Goal: Task Accomplishment & Management: Manage account settings

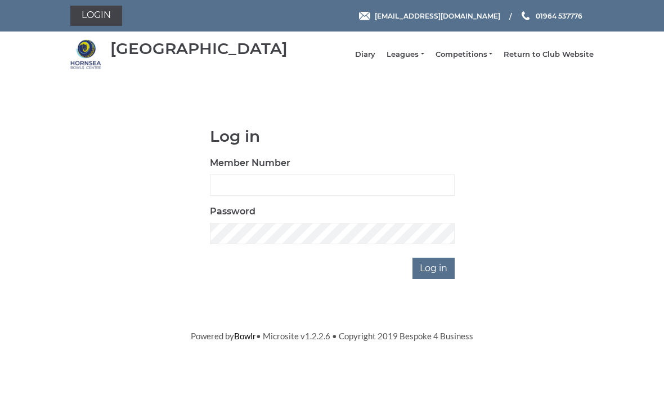
scroll to position [99, 0]
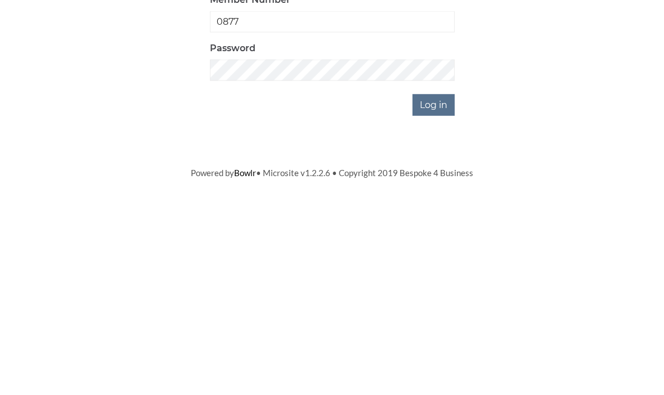
type input "0877"
click at [445, 258] on input "Log in" at bounding box center [434, 268] width 42 height 21
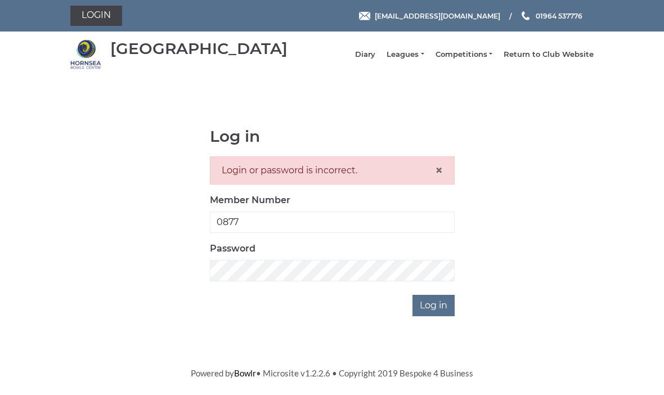
click at [329, 183] on div "Login or password is incorrect. ×" at bounding box center [332, 170] width 245 height 28
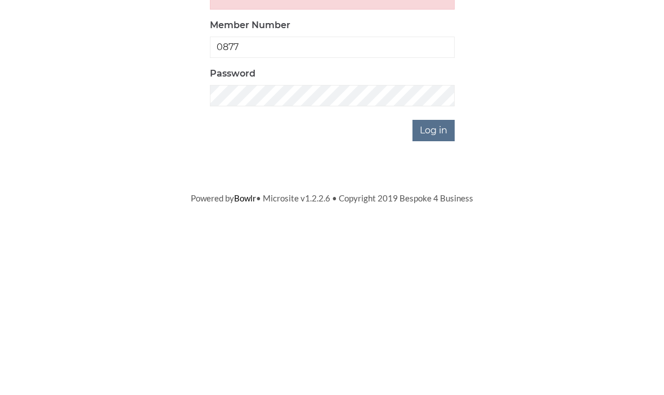
click at [444, 295] on input "Log in" at bounding box center [434, 305] width 42 height 21
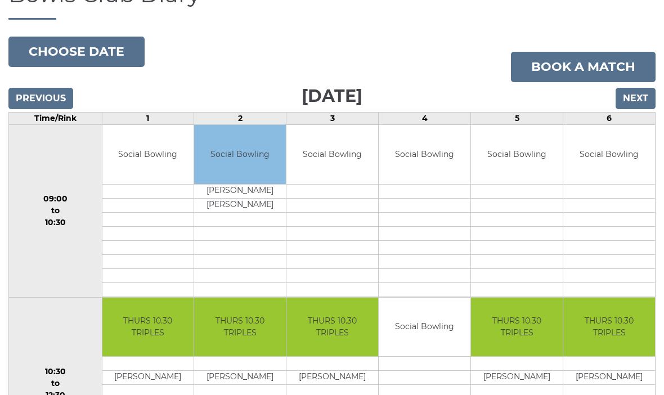
scroll to position [102, 0]
click at [642, 109] on input "Next" at bounding box center [636, 98] width 40 height 21
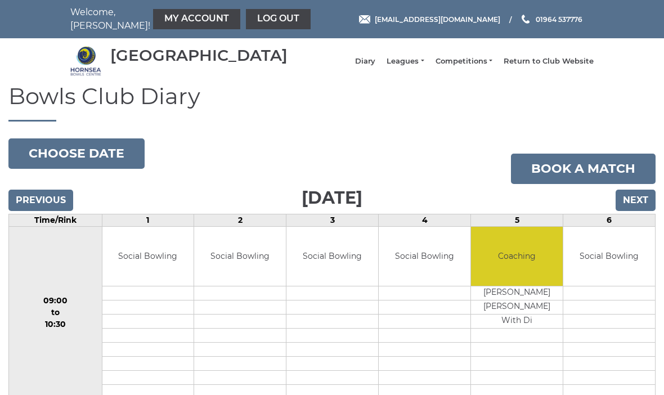
click at [648, 206] on input "Next" at bounding box center [636, 200] width 40 height 21
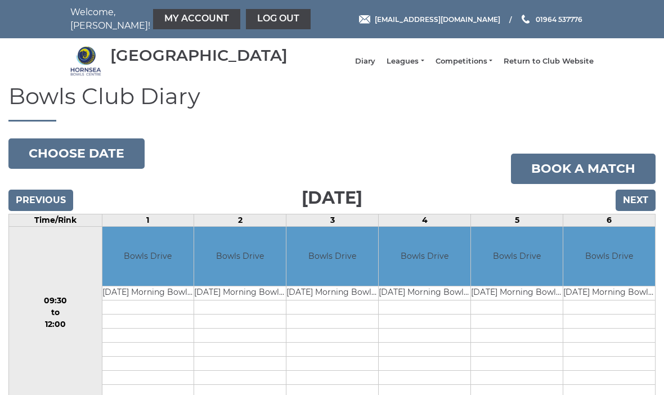
click at [645, 209] on input "Next" at bounding box center [636, 200] width 40 height 21
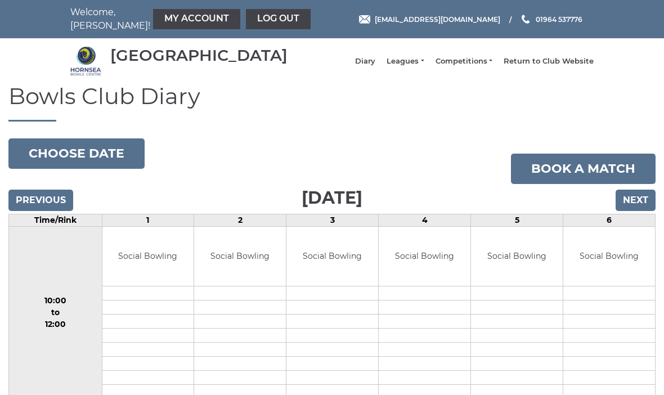
click at [636, 209] on input "Next" at bounding box center [636, 200] width 40 height 21
click at [646, 208] on input "Next" at bounding box center [636, 200] width 40 height 21
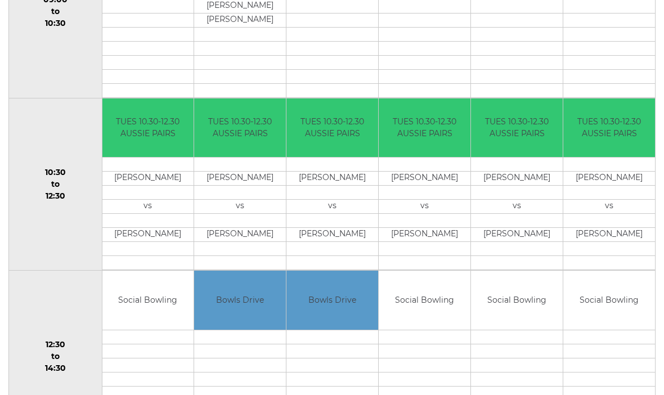
scroll to position [301, 0]
